Goal: Task Accomplishment & Management: Use online tool/utility

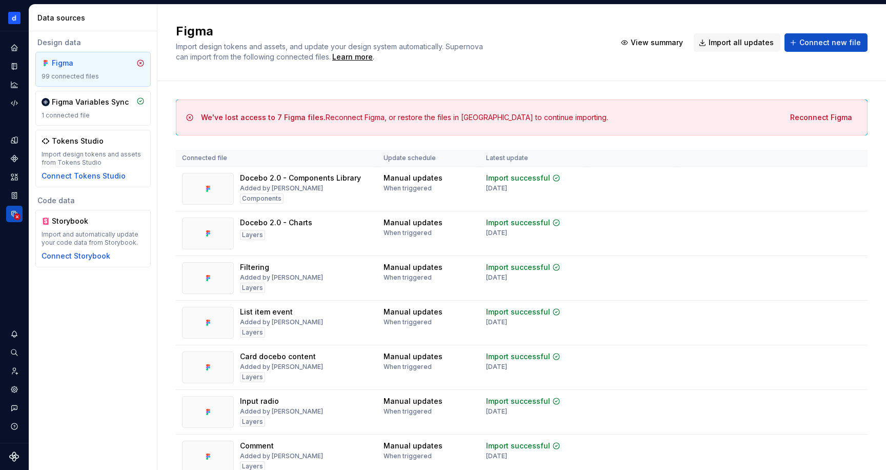
scroll to position [338, 0]
click at [822, 108] on button "Reconnect Figma" at bounding box center [821, 117] width 75 height 18
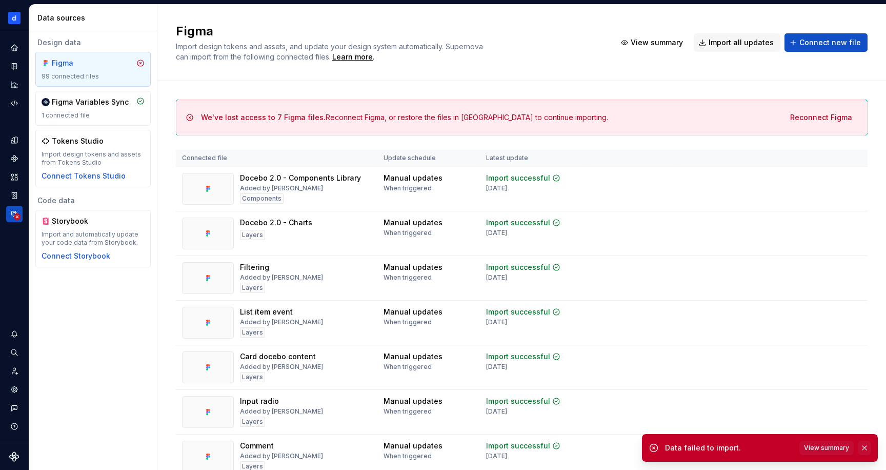
click at [866, 447] on button "button" at bounding box center [864, 448] width 13 height 14
